Goal: Check status

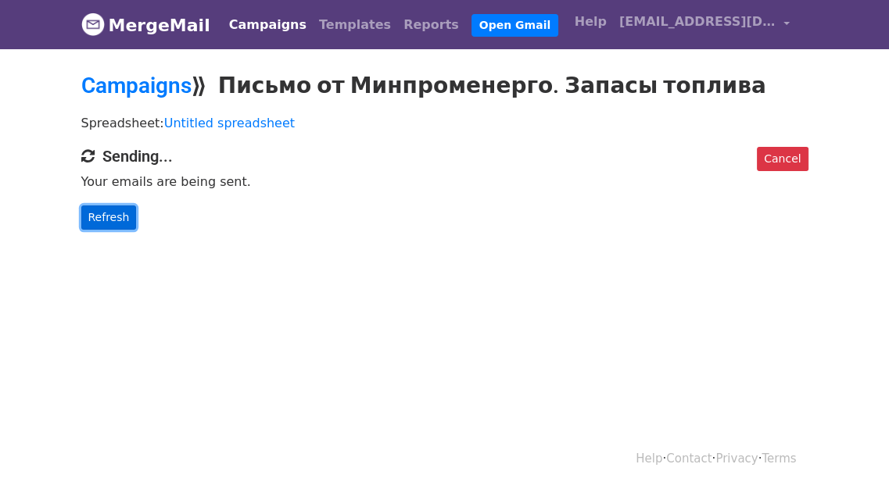
click at [100, 224] on link "Refresh" at bounding box center [109, 218] width 56 height 24
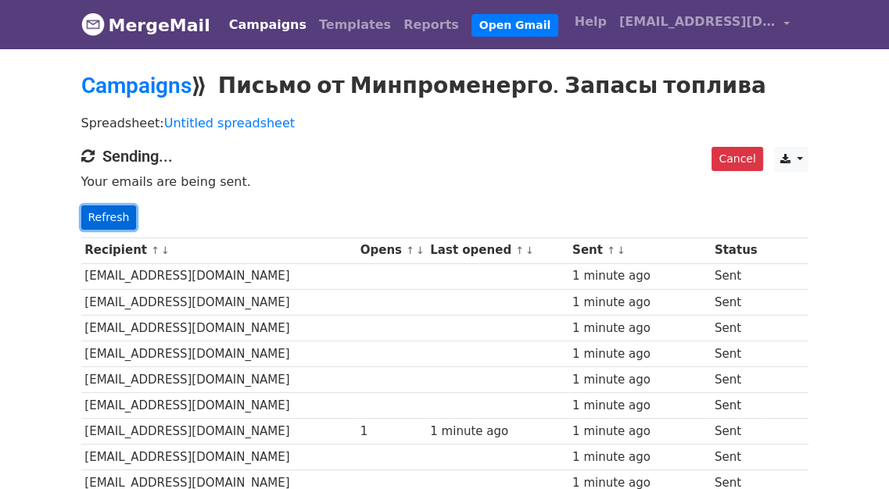
click at [109, 215] on link "Refresh" at bounding box center [109, 218] width 56 height 24
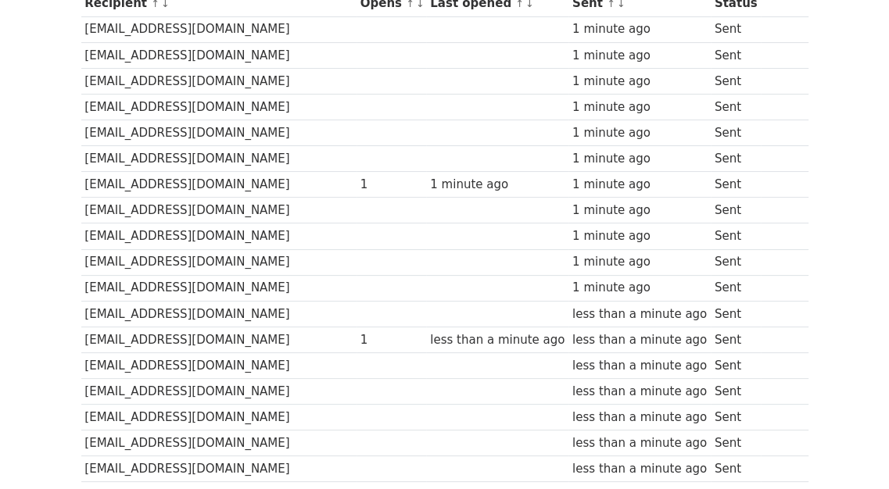
scroll to position [547, 0]
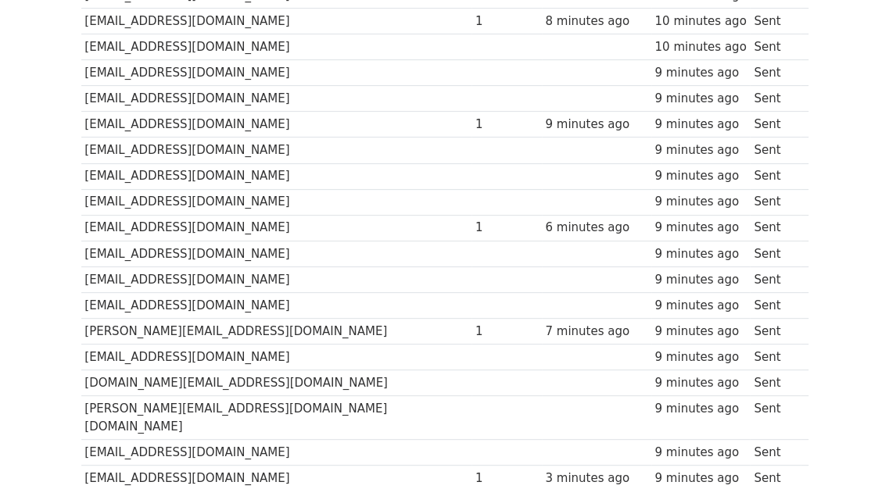
scroll to position [147, 0]
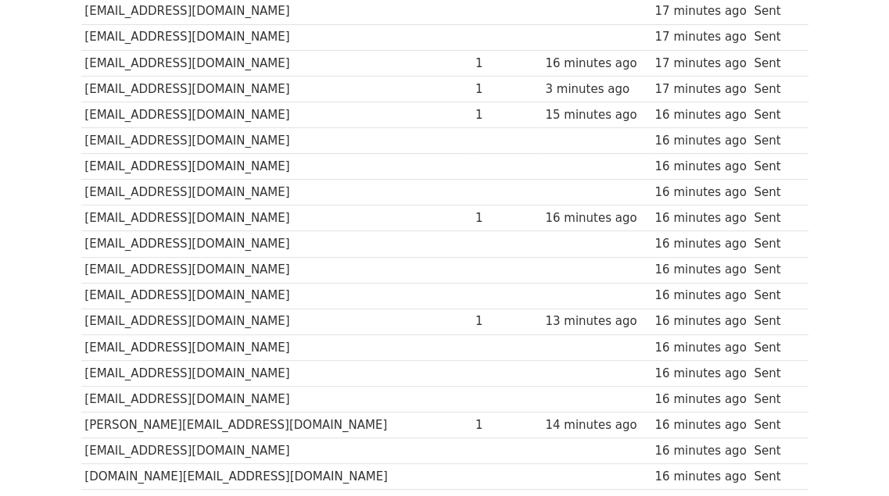
scroll to position [302, 0]
